Goal: Task Accomplishment & Management: Manage account settings

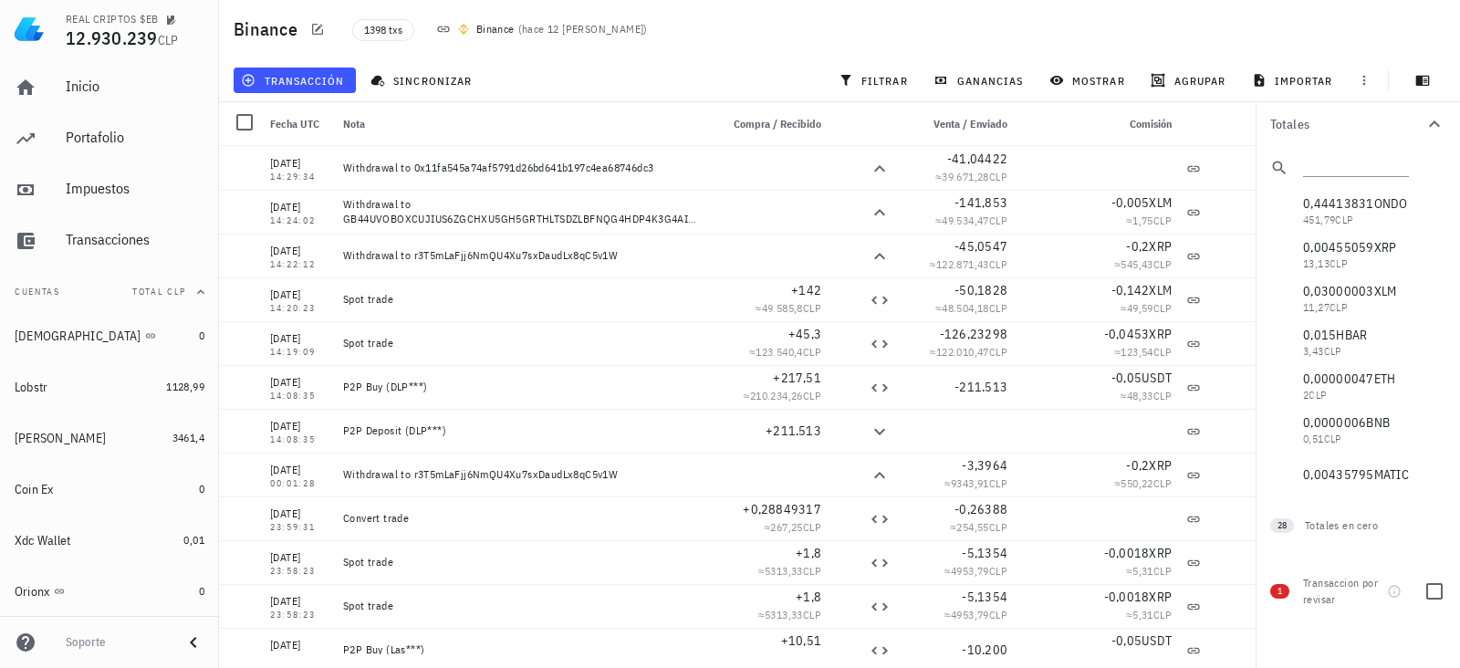
click at [1290, 569] on div "1 Transaccion por revisar" at bounding box center [1357, 588] width 204 height 66
click at [1285, 596] on span "1" at bounding box center [1279, 591] width 19 height 15
click at [1459, 597] on div "1 Transaccion por revisar" at bounding box center [1357, 588] width 204 height 66
click at [1442, 588] on div at bounding box center [1434, 591] width 31 height 31
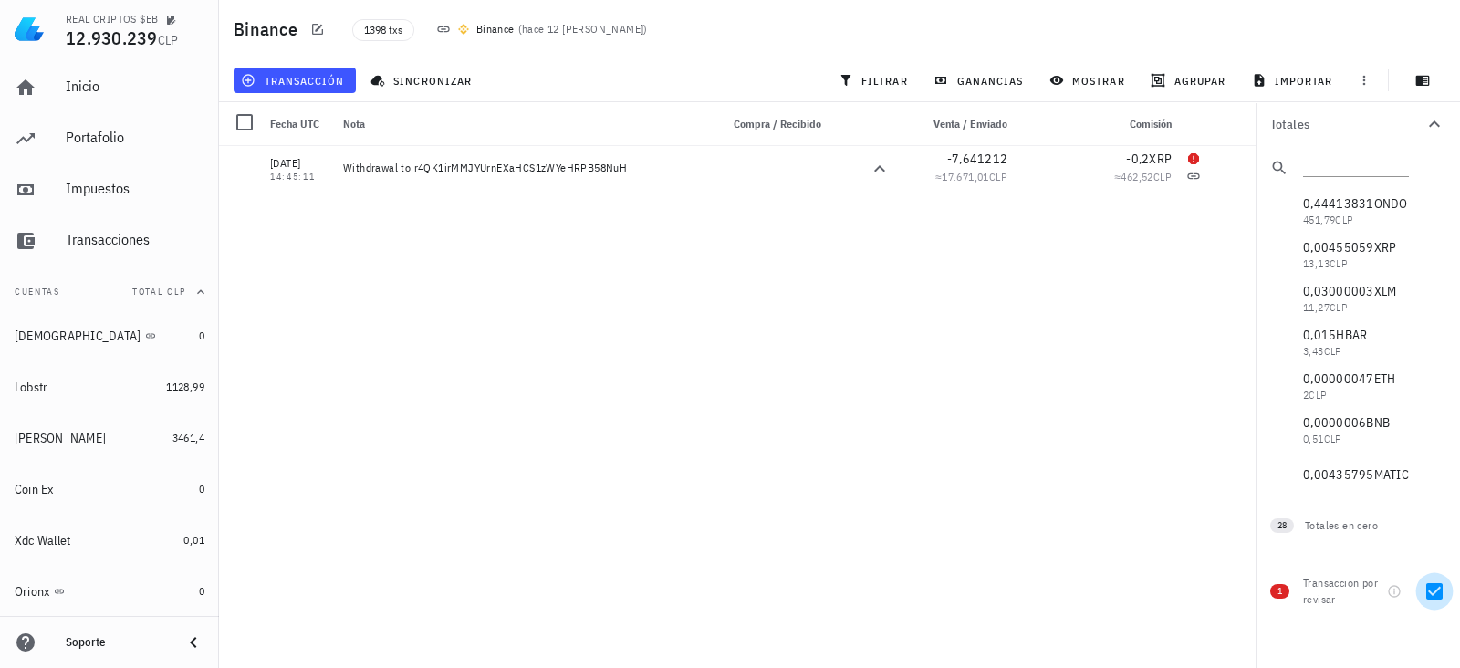
click at [1442, 588] on div at bounding box center [1434, 591] width 31 height 31
checkbox input "false"
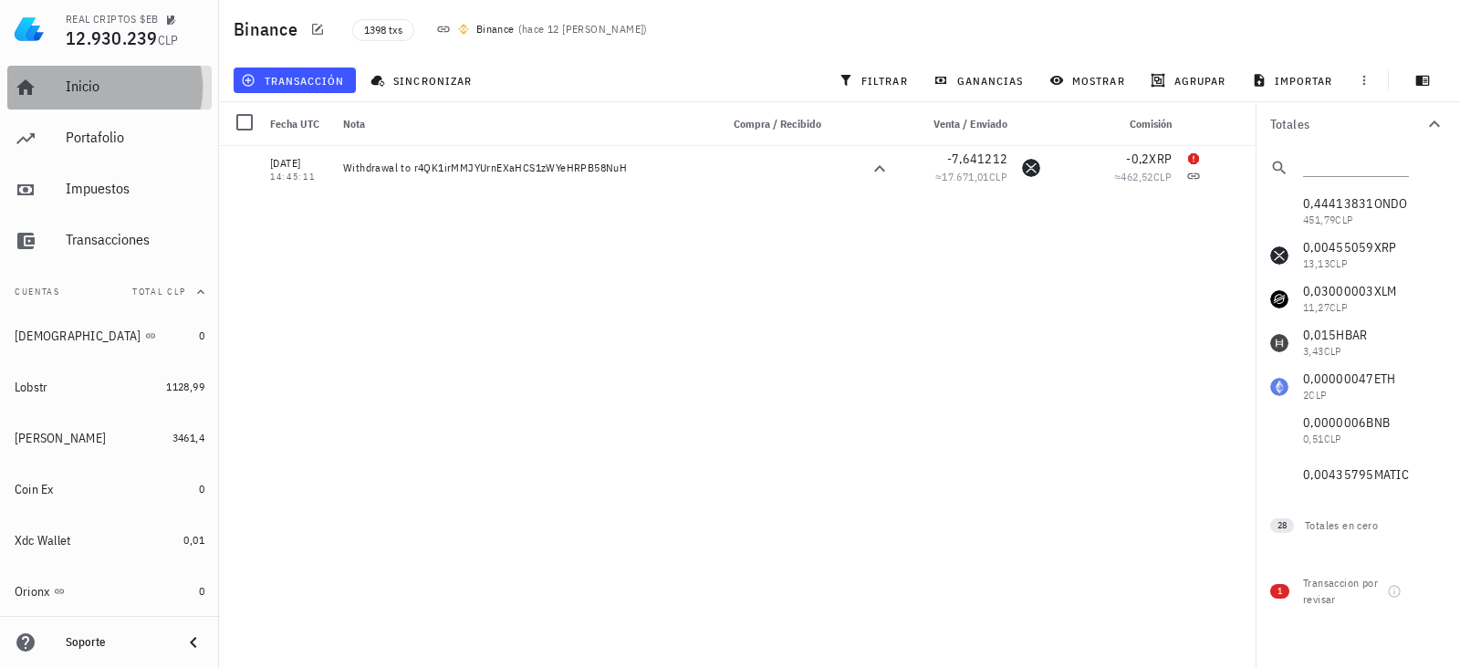
click at [100, 99] on div "Inicio" at bounding box center [135, 87] width 139 height 41
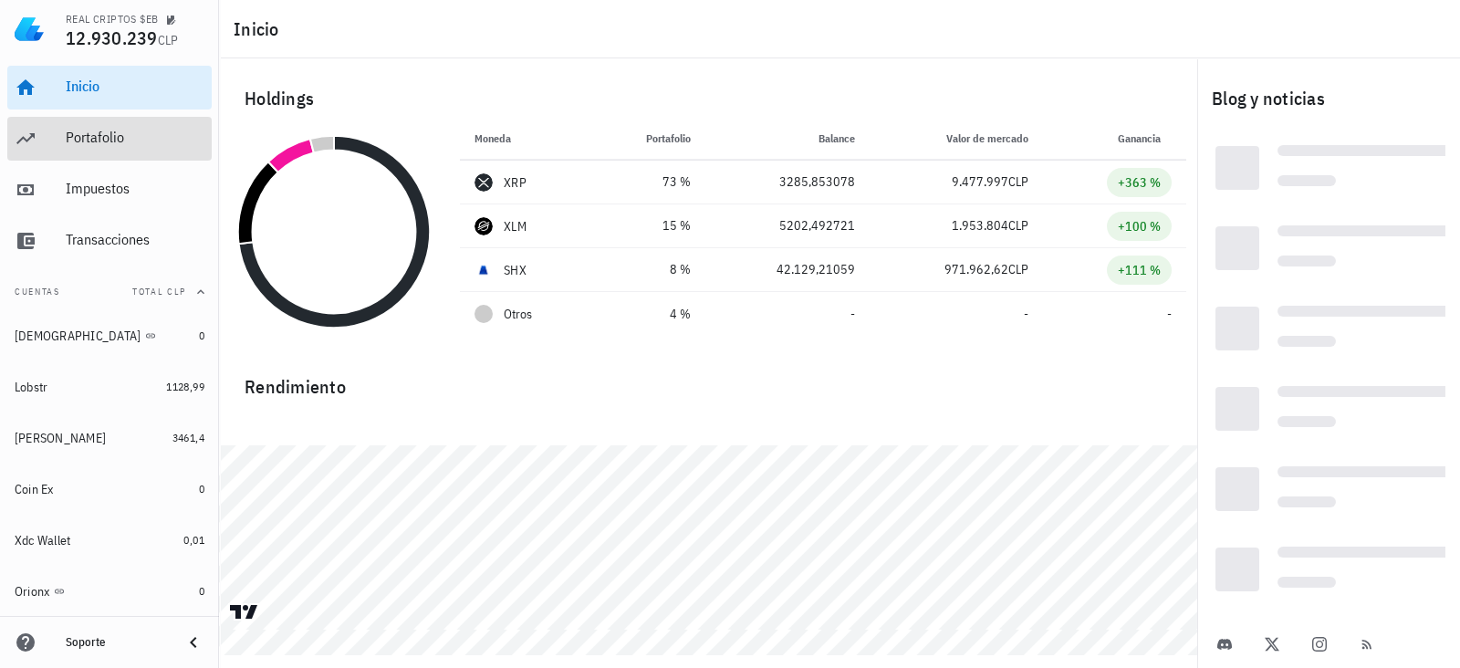
click at [70, 139] on div "Portafolio" at bounding box center [135, 137] width 139 height 17
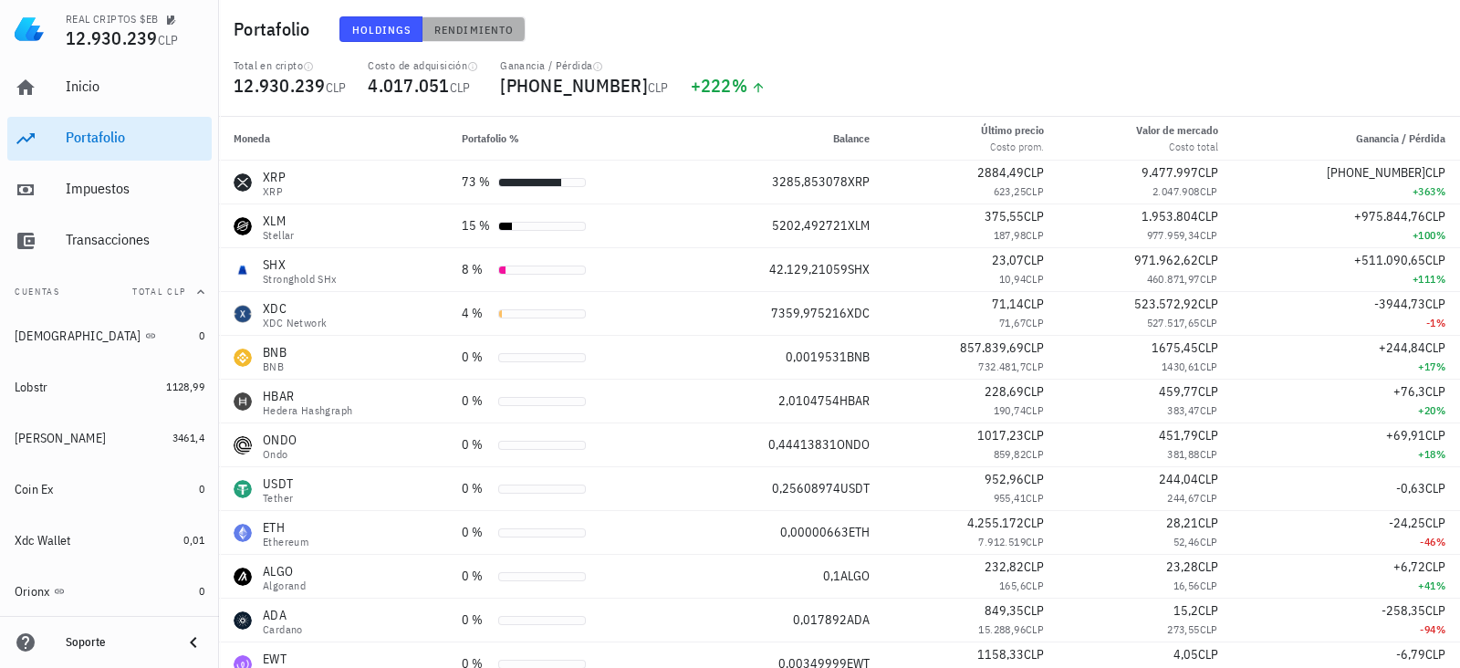
click at [470, 33] on span "Rendimiento" at bounding box center [473, 30] width 80 height 14
